Goal: Information Seeking & Learning: Understand process/instructions

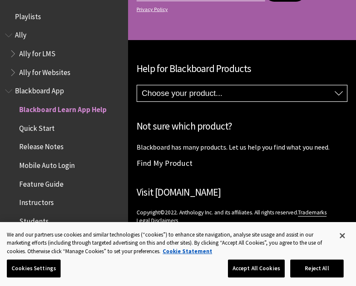
scroll to position [88, 0]
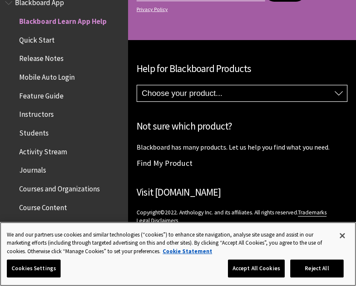
click at [316, 267] on button "Reject All" at bounding box center [316, 269] width 53 height 18
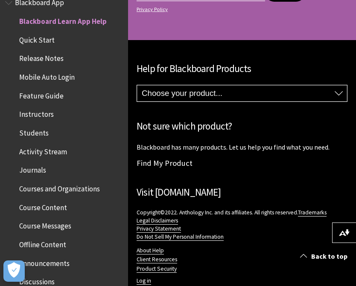
click at [267, 85] on select "Choose your product... Ally Blackboard App Blackboard Data Collaborate Communit…" at bounding box center [242, 93] width 210 height 16
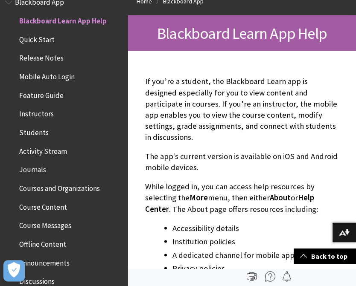
scroll to position [0, 0]
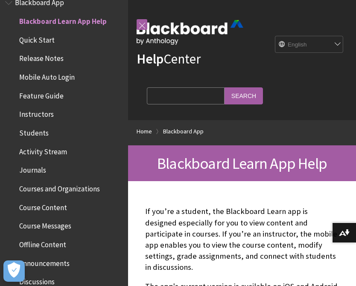
click at [316, 39] on select "English عربية Català Cymraeg Deutsch Español Suomi Français עברית Italiano 日本語 …" at bounding box center [309, 44] width 68 height 17
select select "/ar-sa/Blackboard_App"
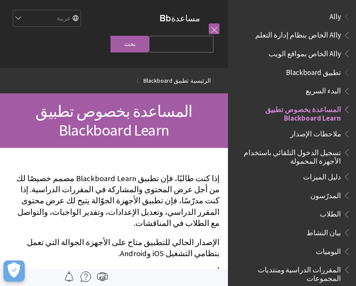
scroll to position [88, 0]
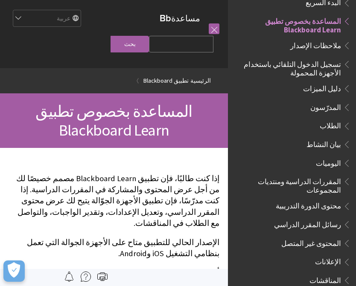
click at [187, 48] on input "Search Query" at bounding box center [181, 44] width 64 height 17
type input "جامعه نوره"
click at [148, 45] on input "بحث" at bounding box center [129, 44] width 38 height 17
click at [149, 43] on input "بحث" at bounding box center [129, 44] width 38 height 17
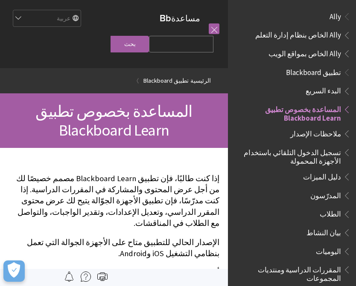
click at [316, 150] on span "تسجيل الدخول التلقائي باستخدام الأجهزة المحمولة" at bounding box center [289, 155] width 103 height 20
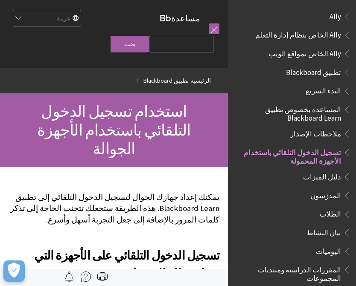
scroll to position [130, 0]
